Goal: Book appointment/travel/reservation

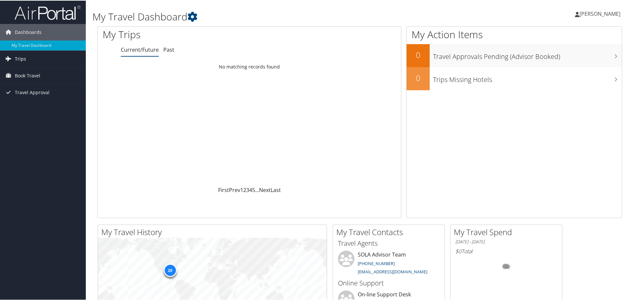
click at [14, 57] on link "Trips" at bounding box center [43, 58] width 86 height 16
click at [17, 105] on span "Book Travel" at bounding box center [27, 105] width 25 height 16
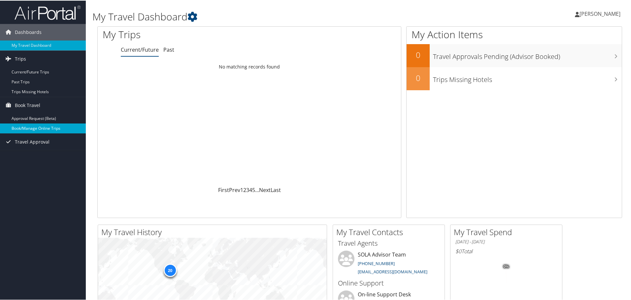
click at [20, 128] on link "Book/Manage Online Trips" at bounding box center [43, 128] width 86 height 10
